Goal: Task Accomplishment & Management: Manage account settings

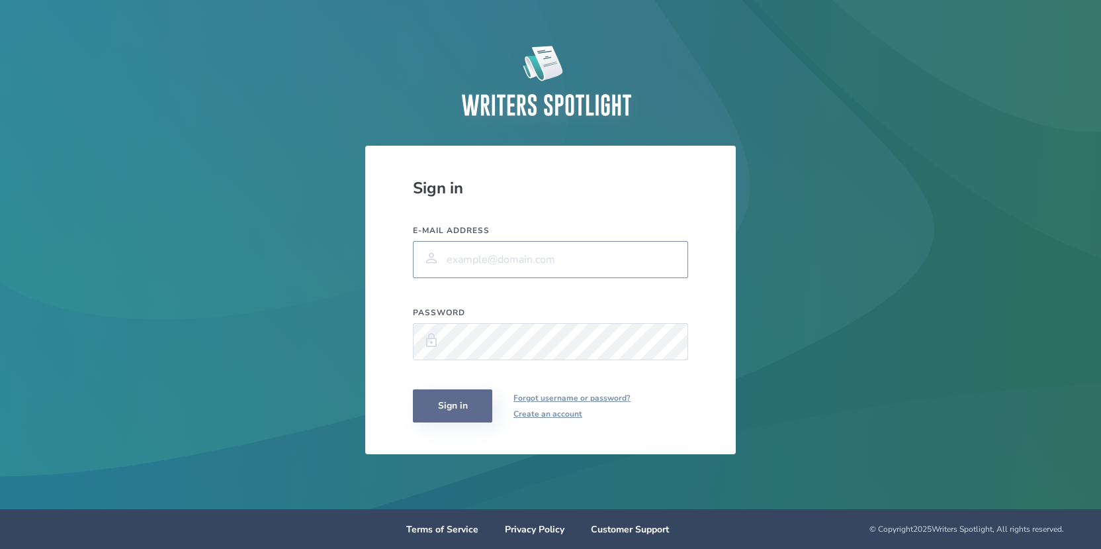
type input "[PERSON_NAME][EMAIL_ADDRESS][PERSON_NAME][PERSON_NAME][DOMAIN_NAME]"
click at [429, 401] on button "Sign in" at bounding box center [452, 405] width 79 height 33
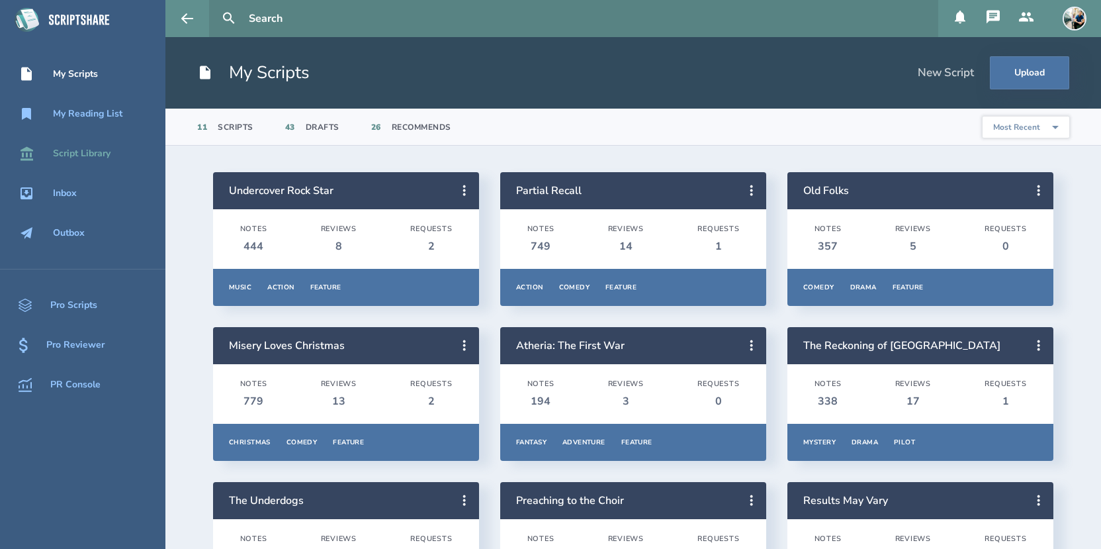
click at [93, 157] on div "Script Library" at bounding box center [82, 153] width 58 height 11
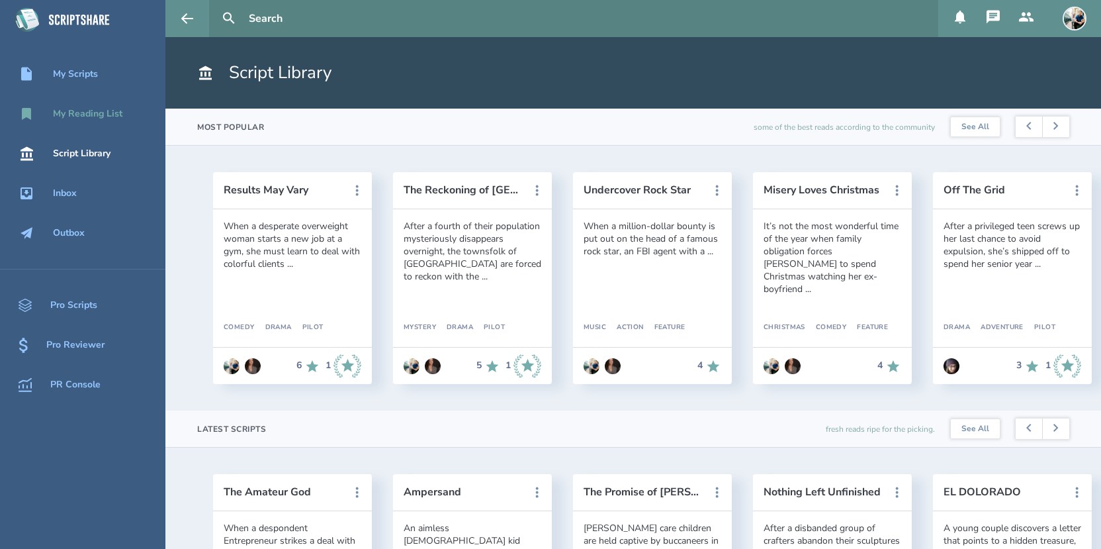
click at [75, 109] on div "My Reading List" at bounding box center [87, 114] width 69 height 11
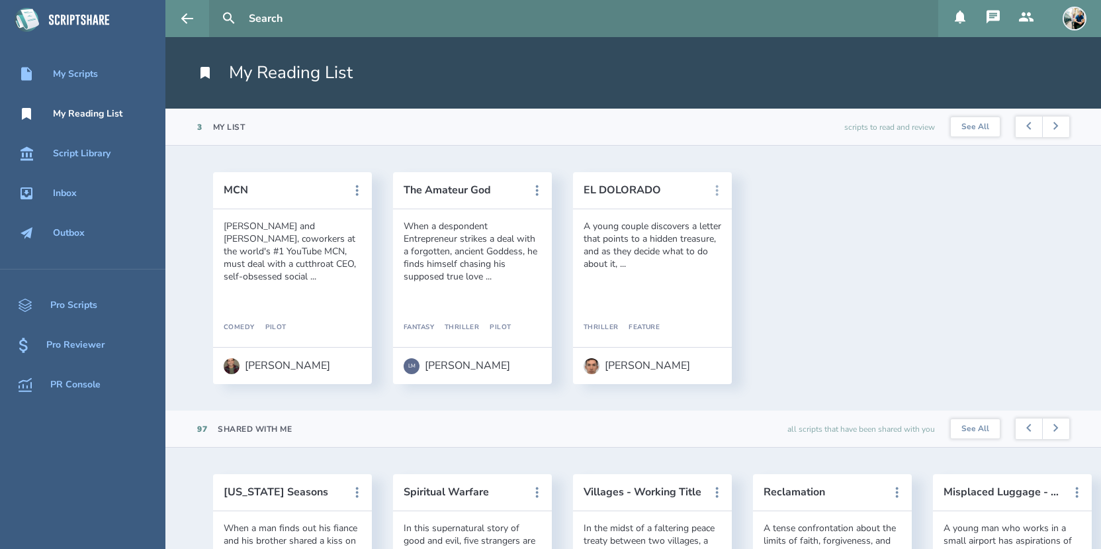
click at [717, 193] on icon at bounding box center [717, 190] width 3 height 11
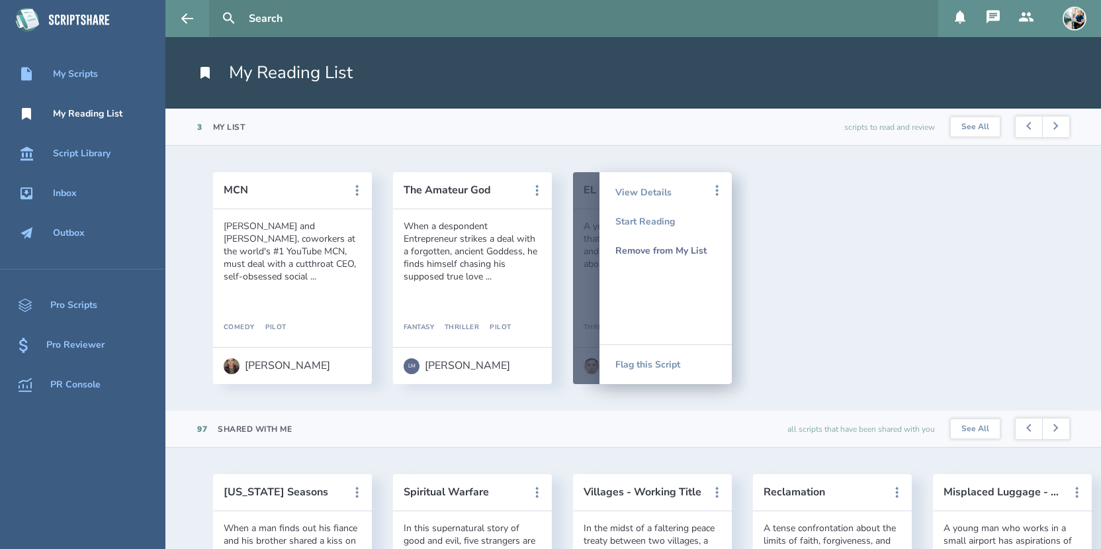
click at [690, 248] on div "Remove from My List" at bounding box center [665, 250] width 101 height 29
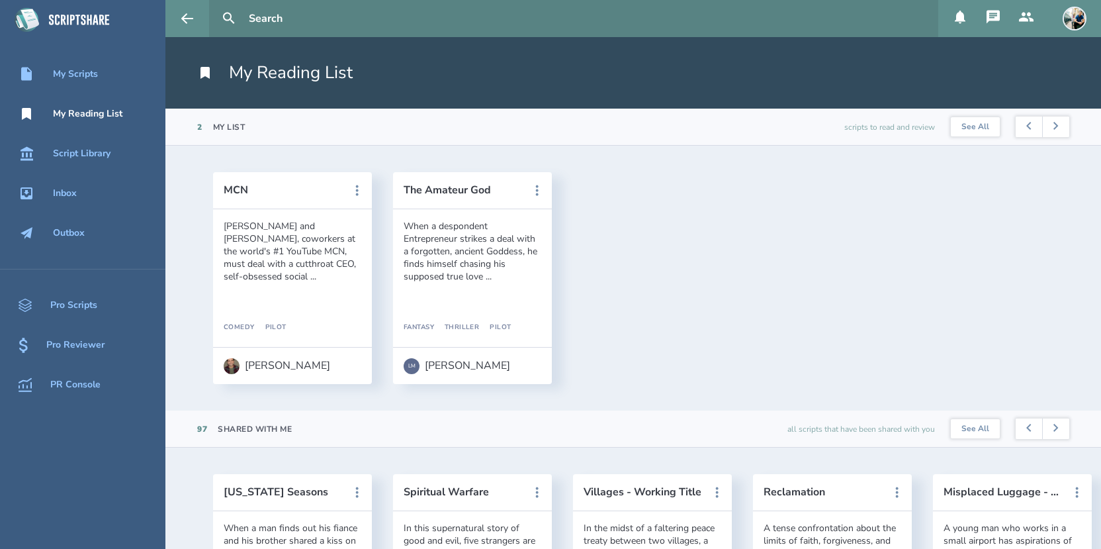
click at [966, 23] on icon at bounding box center [960, 17] width 16 height 16
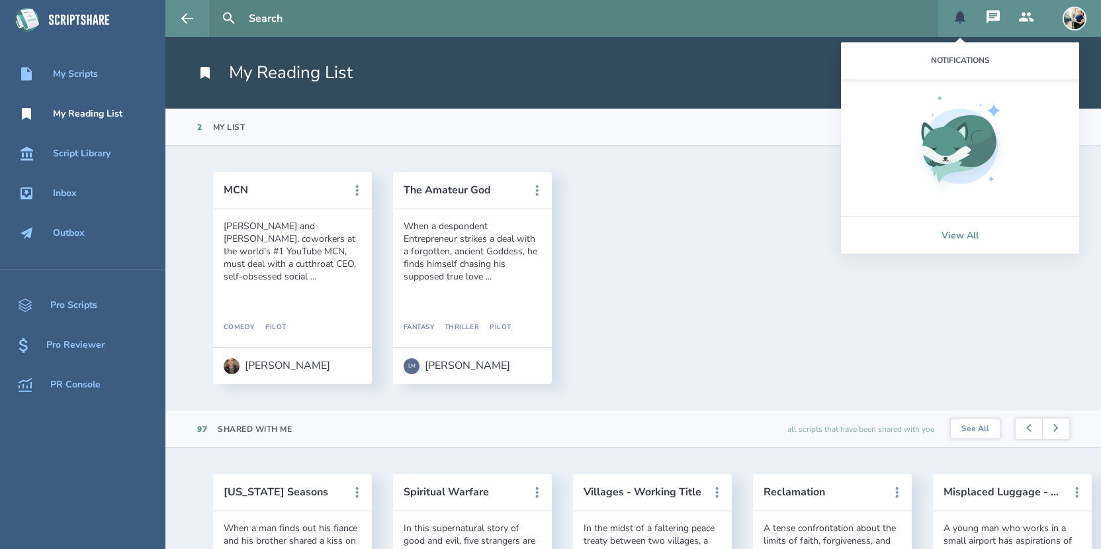
click at [964, 238] on link "View All" at bounding box center [960, 234] width 238 height 37
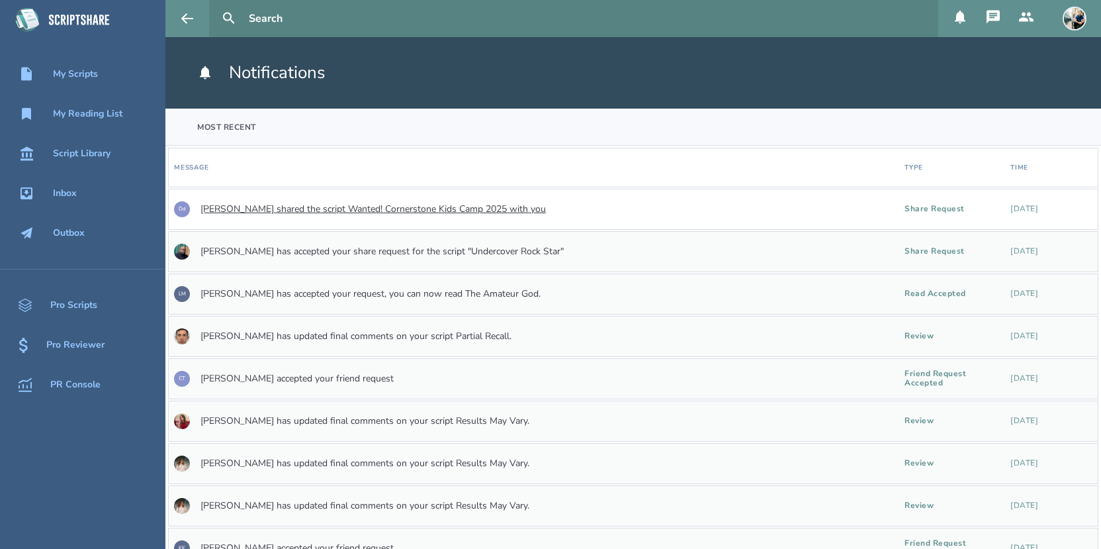
click at [451, 208] on link "[PERSON_NAME] shared the script Wanted! Cornerstone Kids Camp 2025 with you" at bounding box center [373, 209] width 345 height 11
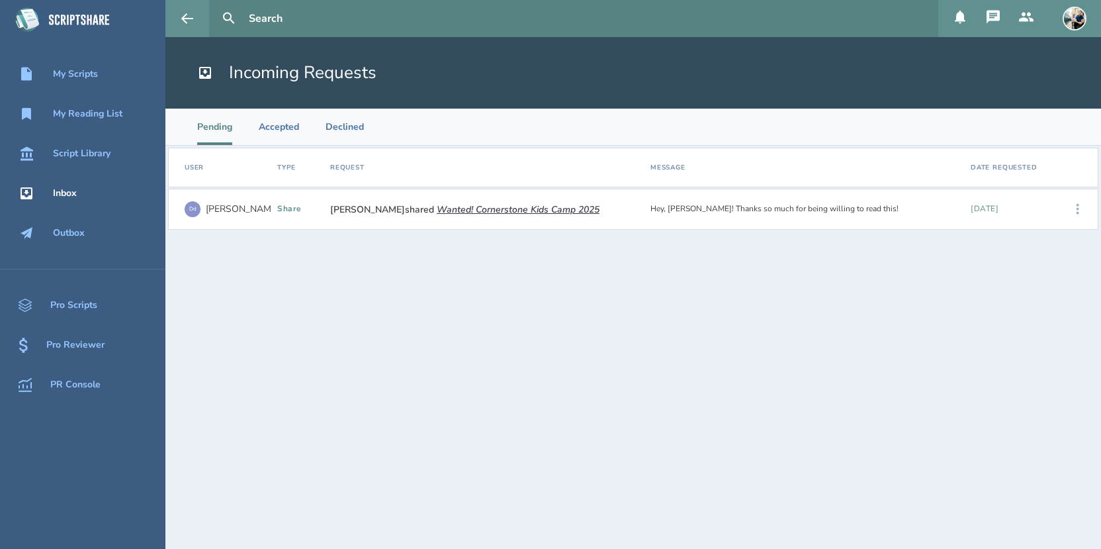
click at [1080, 214] on icon at bounding box center [1078, 209] width 16 height 16
click at [1015, 208] on div "Accept" at bounding box center [1036, 209] width 81 height 29
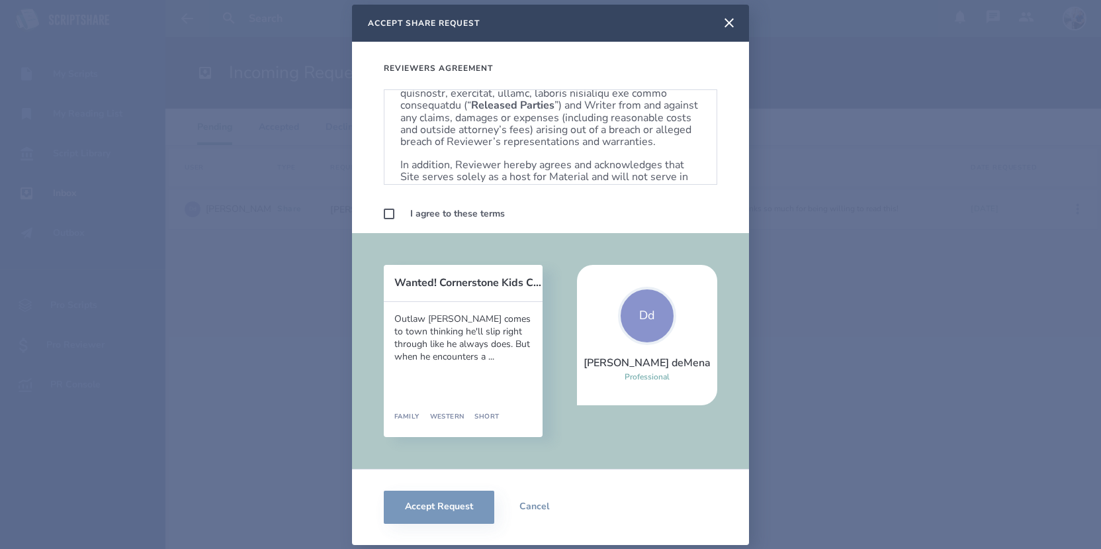
scroll to position [801, 0]
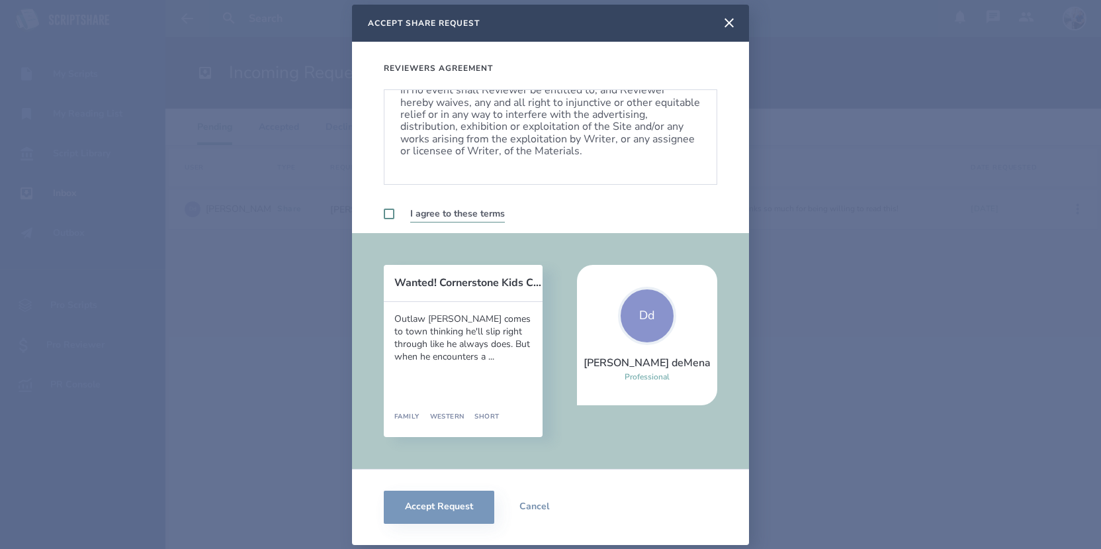
click at [390, 210] on label at bounding box center [389, 213] width 11 height 11
checkbox input "true"
click at [427, 508] on button "Accept Request" at bounding box center [439, 506] width 111 height 33
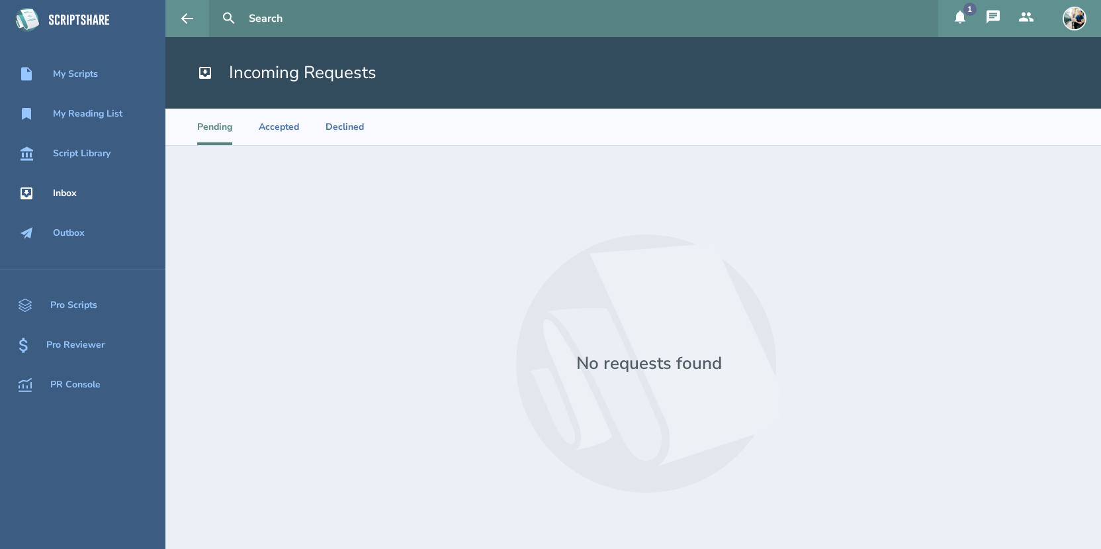
click at [957, 21] on icon at bounding box center [960, 17] width 11 height 13
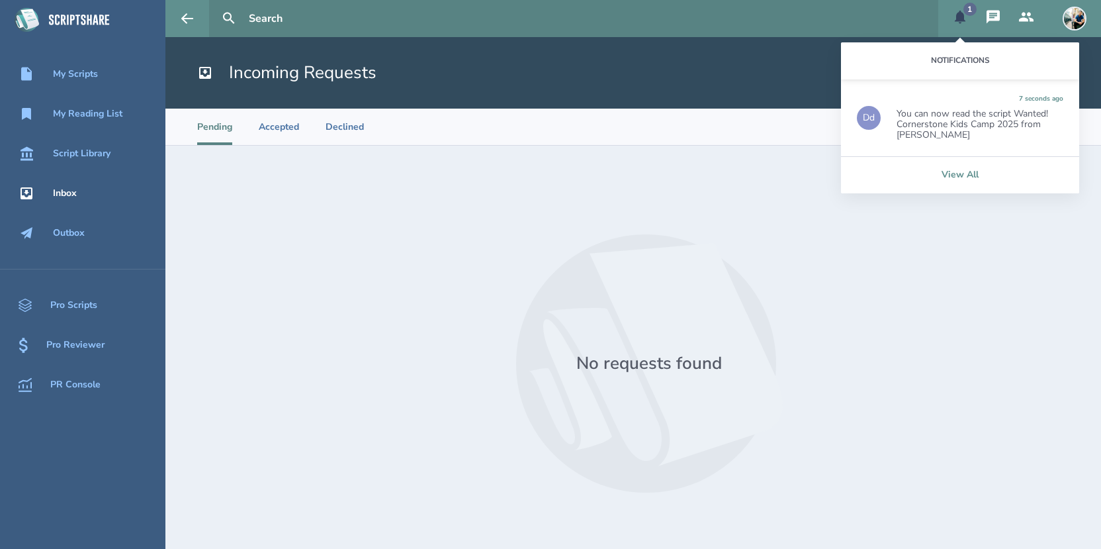
click at [951, 169] on link "View All" at bounding box center [960, 174] width 238 height 37
select select "20"
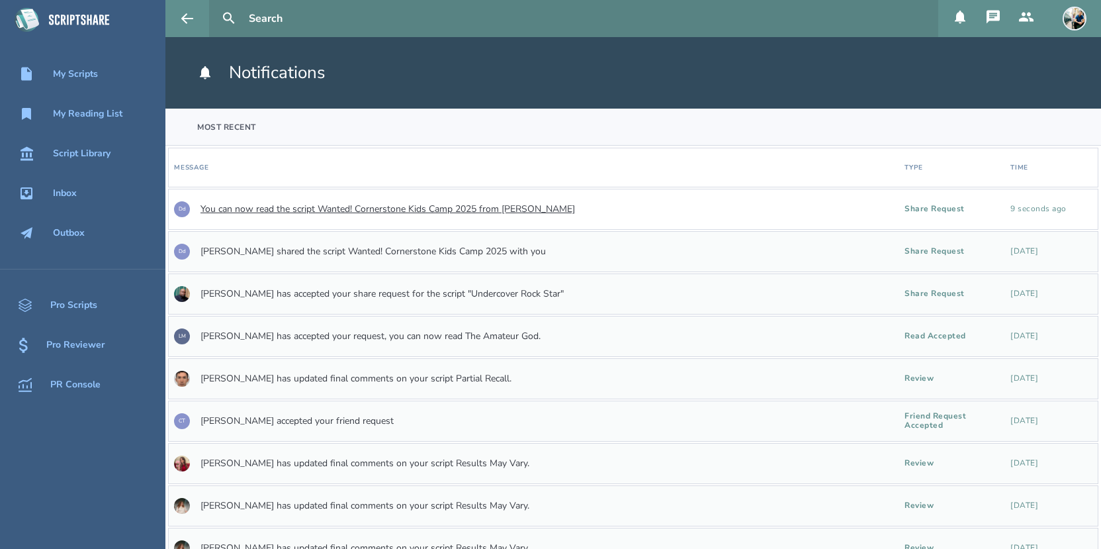
click at [429, 206] on link "You can now read the script Wanted! Cornerstone Kids Camp 2025 from [PERSON_NAM…" at bounding box center [388, 209] width 375 height 11
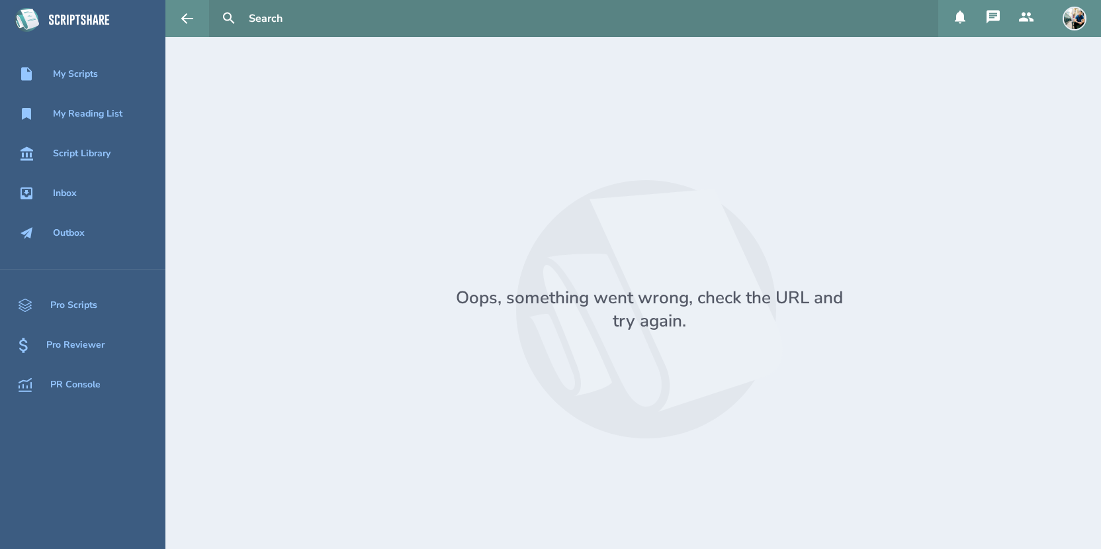
click at [958, 22] on icon at bounding box center [960, 17] width 16 height 16
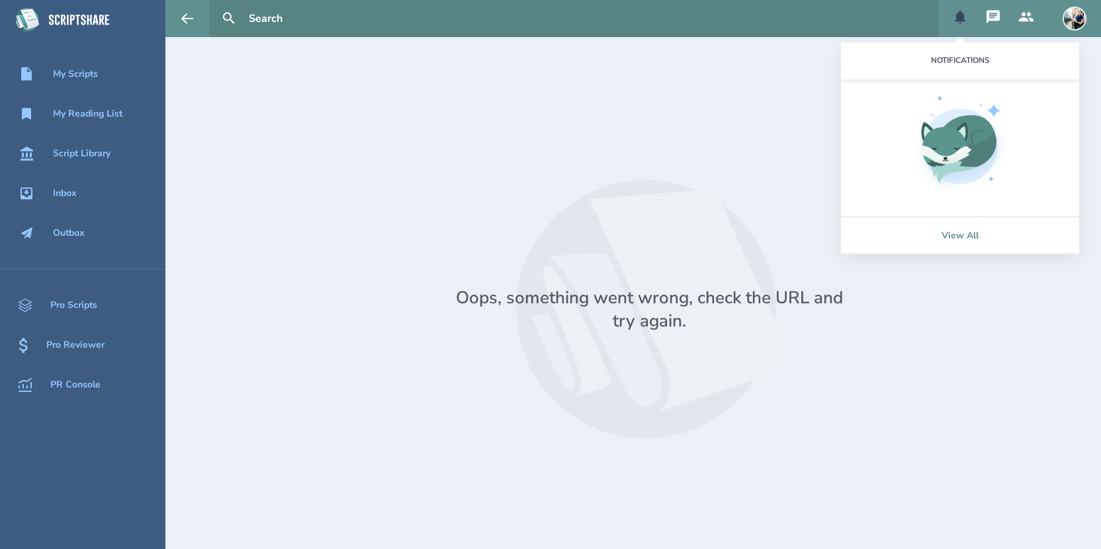
click at [968, 232] on link "View All" at bounding box center [960, 234] width 238 height 37
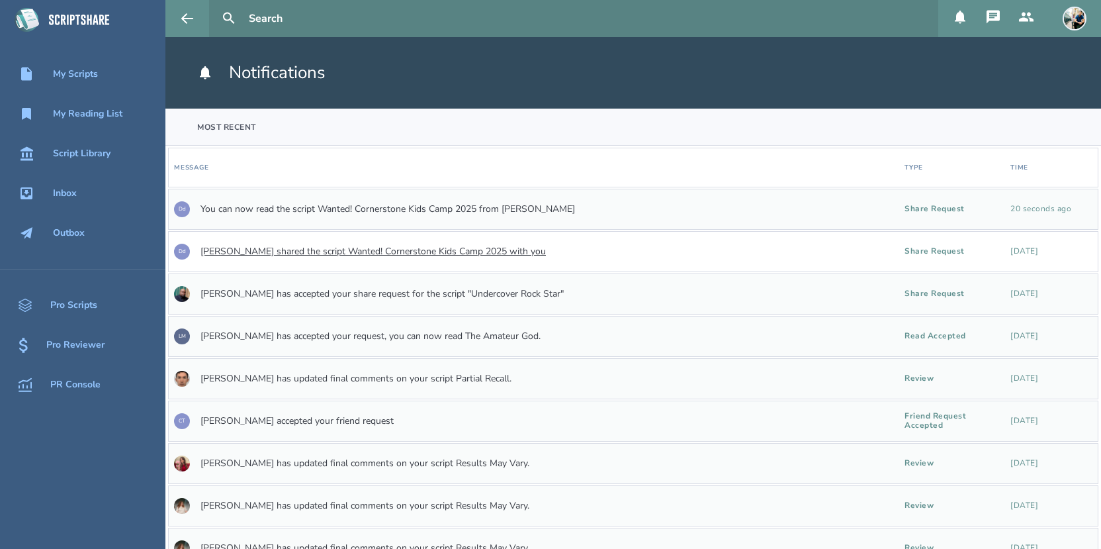
click at [212, 253] on link "[PERSON_NAME] shared the script Wanted! Cornerstone Kids Camp 2025 with you" at bounding box center [373, 251] width 345 height 11
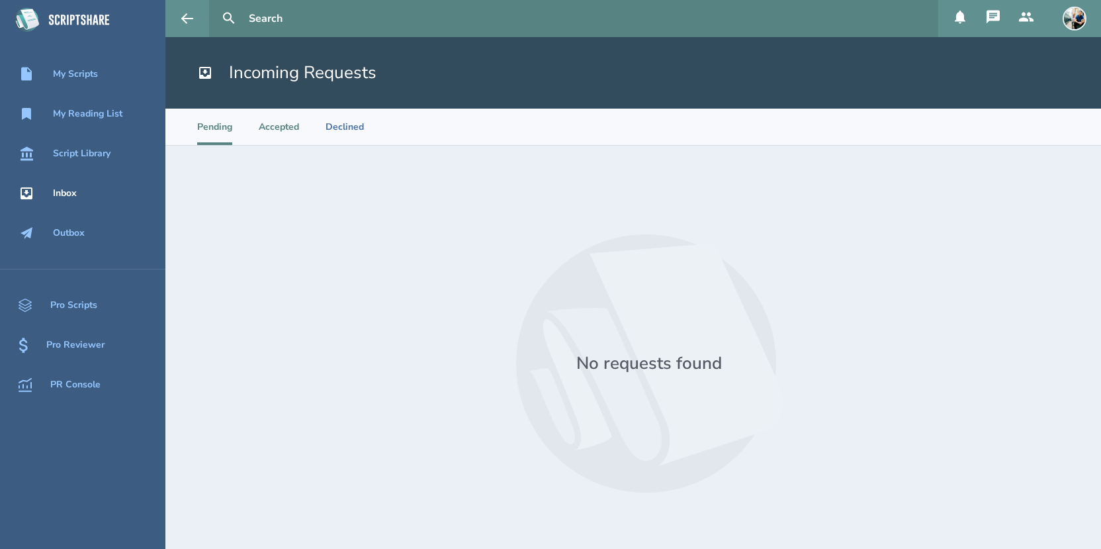
click at [277, 132] on li "Accepted" at bounding box center [279, 127] width 40 height 36
select select "20"
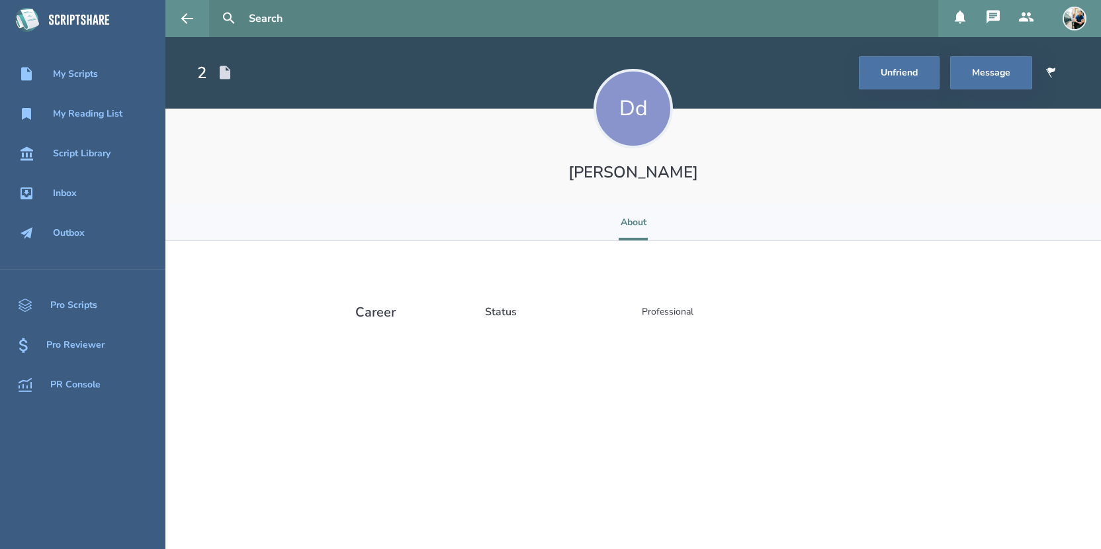
click at [964, 12] on icon at bounding box center [960, 17] width 16 height 16
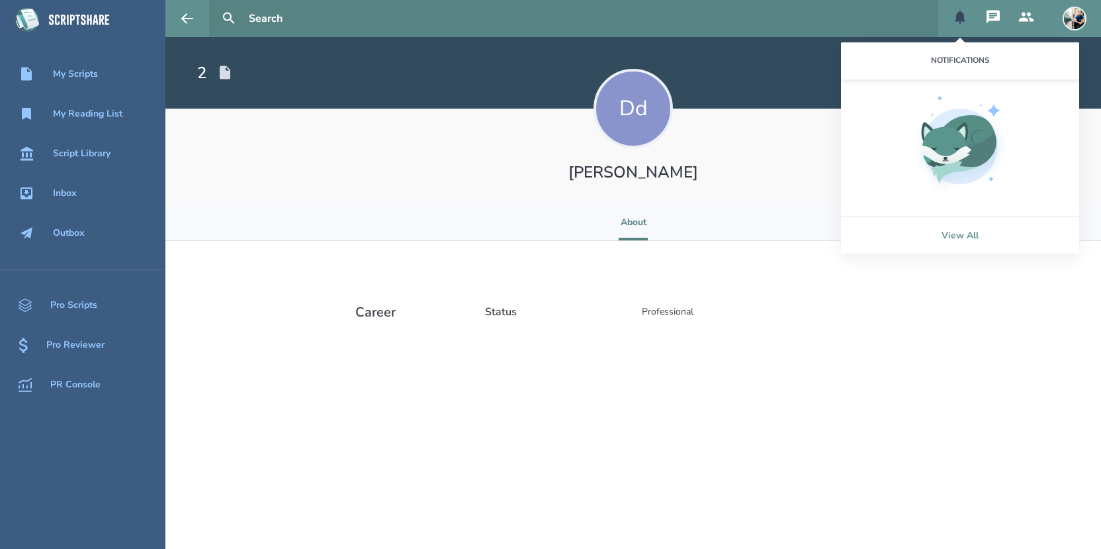
click at [966, 232] on link "View All" at bounding box center [960, 234] width 238 height 37
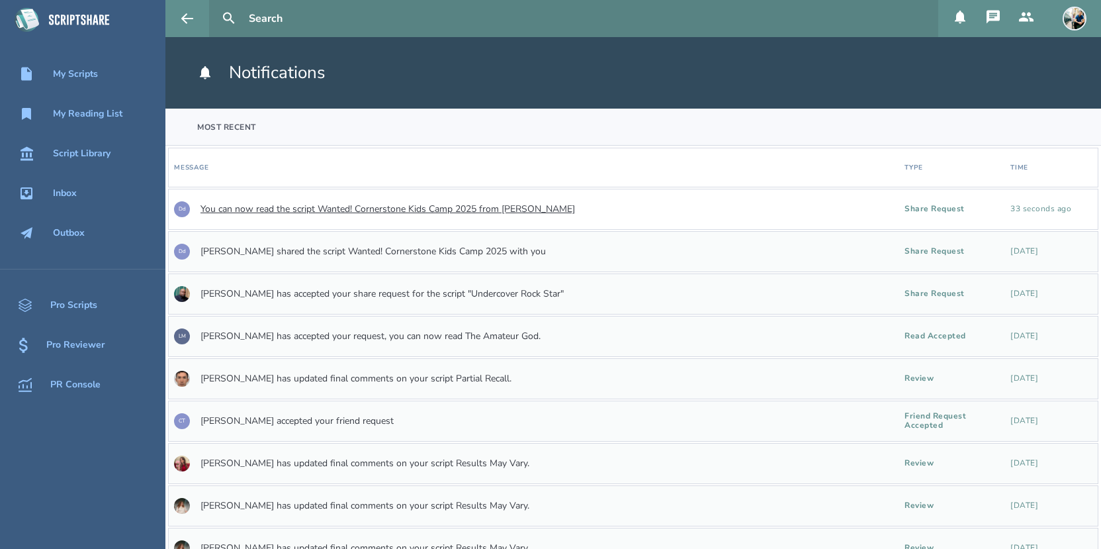
click at [322, 206] on link "You can now read the script Wanted! Cornerstone Kids Camp 2025 from [PERSON_NAM…" at bounding box center [388, 209] width 375 height 11
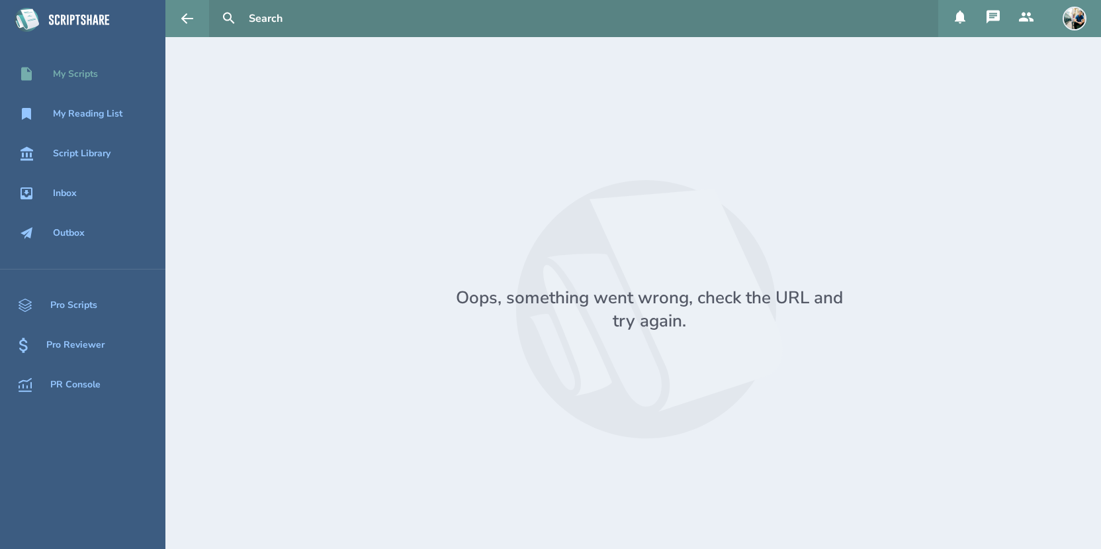
click at [92, 71] on div "My Scripts" at bounding box center [75, 74] width 45 height 11
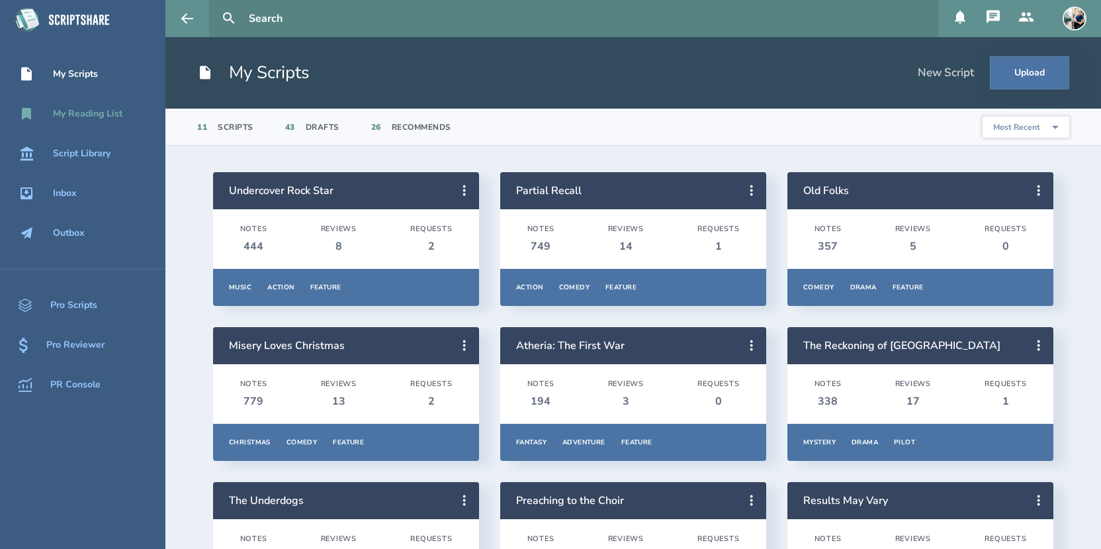
click at [97, 113] on div "My Reading List" at bounding box center [87, 114] width 69 height 11
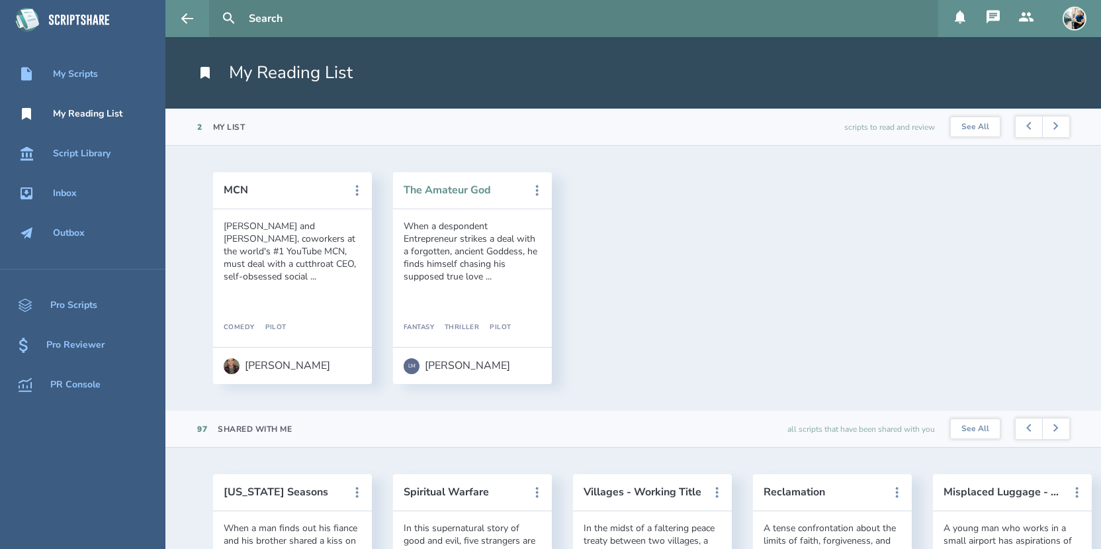
click at [426, 191] on button "The Amateur God" at bounding box center [463, 190] width 119 height 12
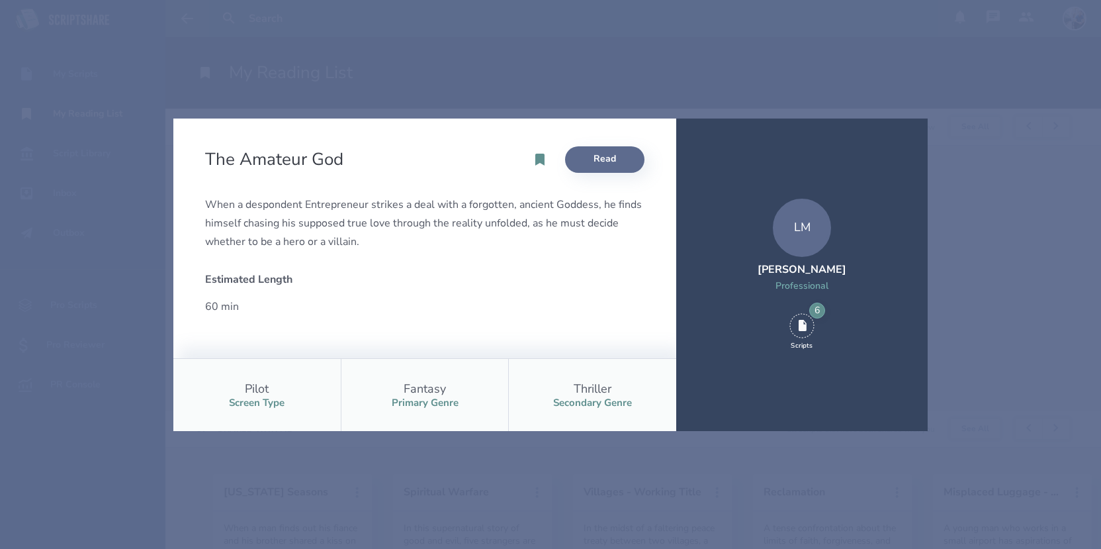
click at [587, 160] on link "Read" at bounding box center [604, 159] width 79 height 26
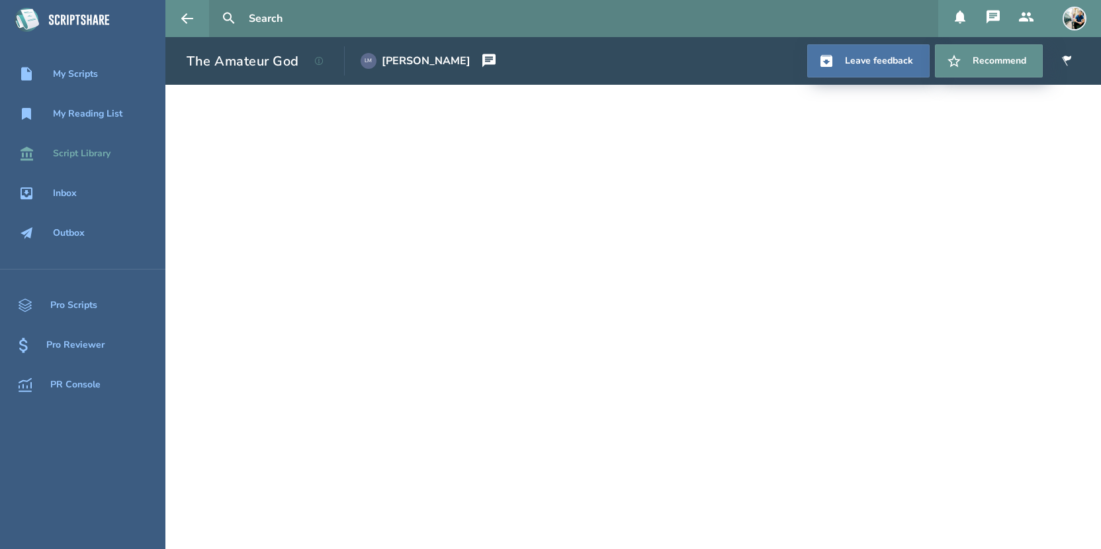
click at [69, 153] on div "Script Library" at bounding box center [82, 153] width 58 height 11
